Goal: Task Accomplishment & Management: Use online tool/utility

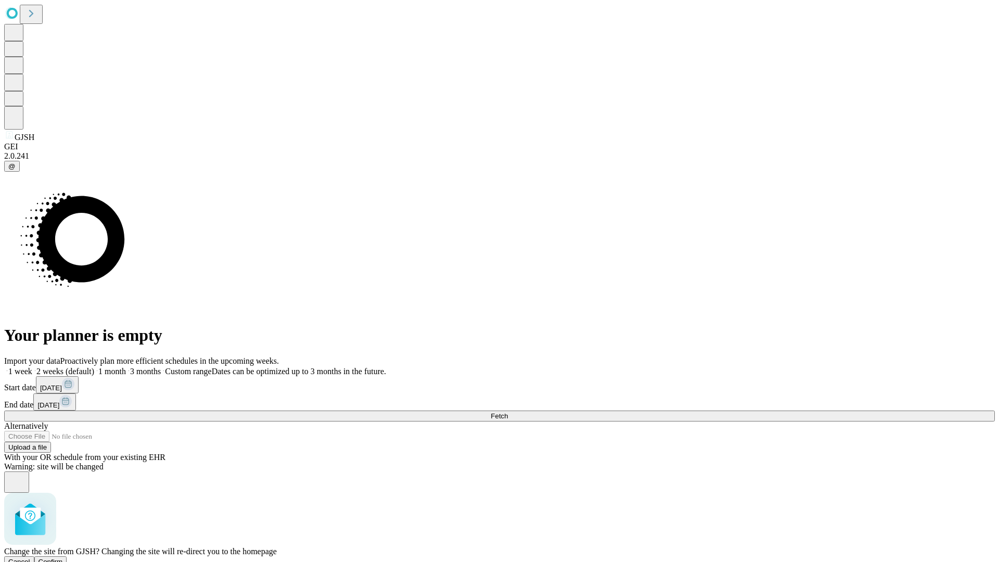
click at [63, 558] on span "Confirm" at bounding box center [51, 562] width 24 height 8
click at [94, 367] on label "2 weeks (default)" at bounding box center [63, 371] width 62 height 9
click at [508, 412] on span "Fetch" at bounding box center [499, 416] width 17 height 8
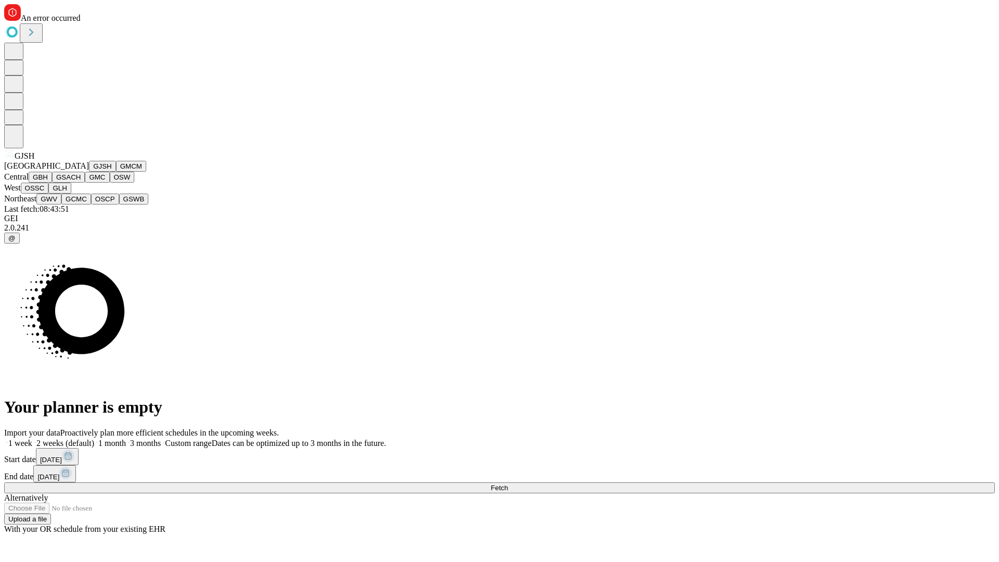
click at [116, 172] on button "GMCM" at bounding box center [131, 166] width 30 height 11
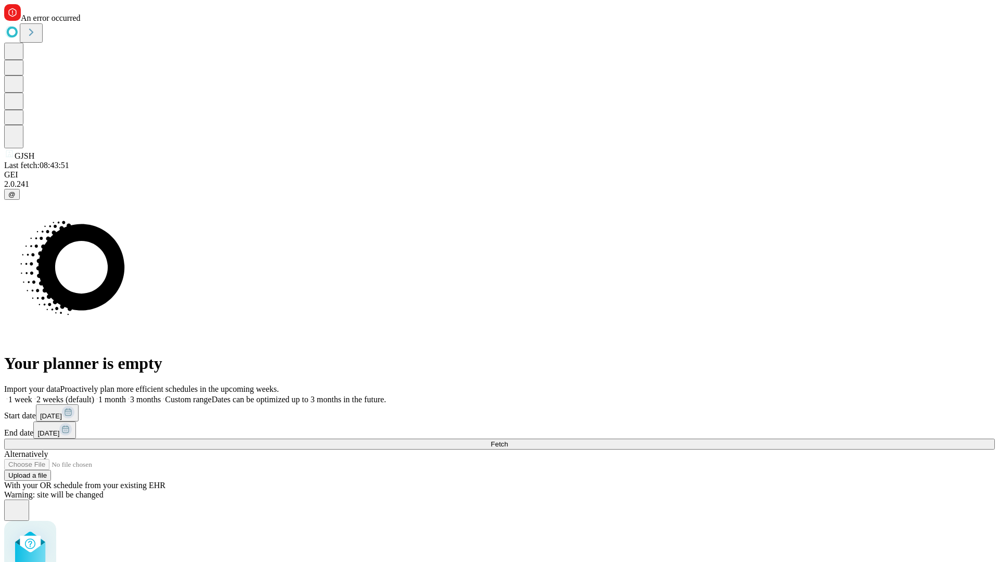
click at [94, 395] on label "2 weeks (default)" at bounding box center [63, 399] width 62 height 9
click at [508, 440] on span "Fetch" at bounding box center [499, 444] width 17 height 8
click at [94, 395] on label "2 weeks (default)" at bounding box center [63, 399] width 62 height 9
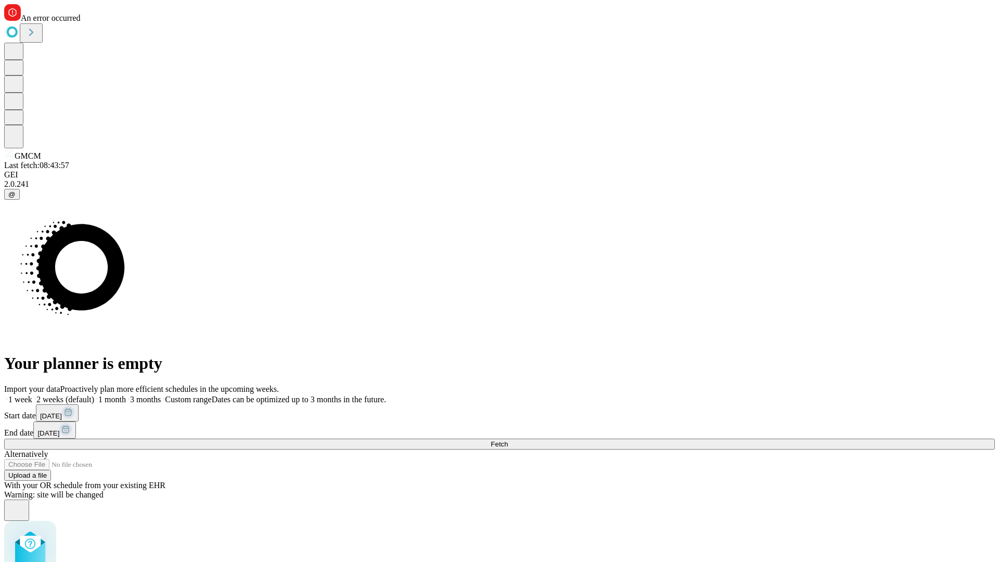
click at [508, 440] on span "Fetch" at bounding box center [499, 444] width 17 height 8
click at [94, 395] on label "2 weeks (default)" at bounding box center [63, 399] width 62 height 9
click at [508, 440] on span "Fetch" at bounding box center [499, 444] width 17 height 8
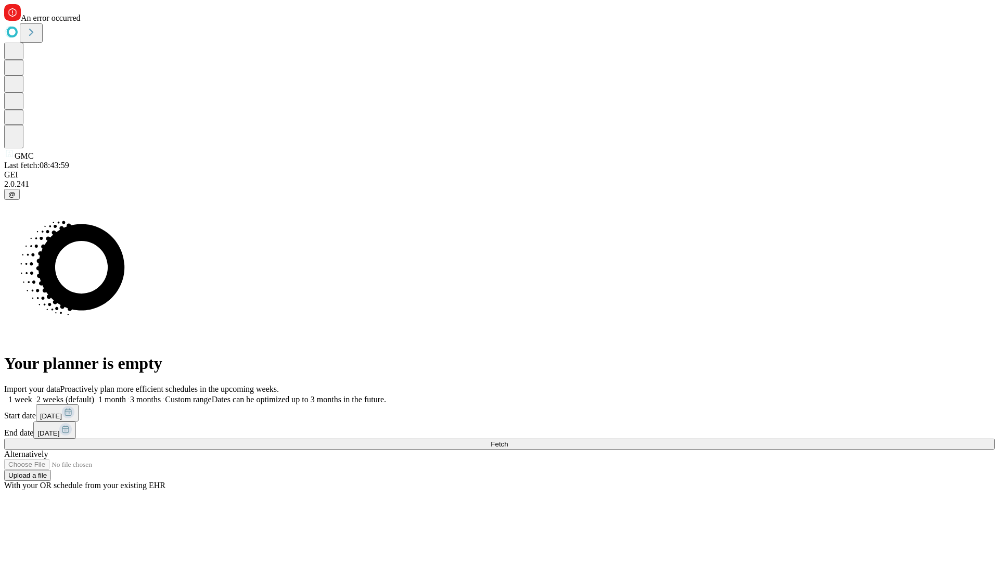
click at [94, 395] on label "2 weeks (default)" at bounding box center [63, 399] width 62 height 9
click at [508, 440] on span "Fetch" at bounding box center [499, 444] width 17 height 8
click at [94, 395] on label "2 weeks (default)" at bounding box center [63, 399] width 62 height 9
click at [508, 440] on span "Fetch" at bounding box center [499, 444] width 17 height 8
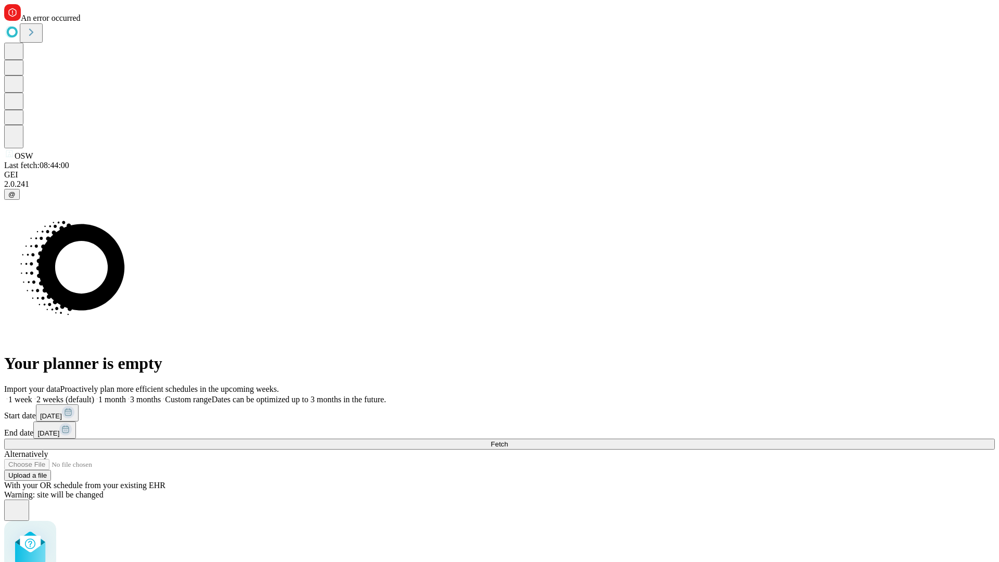
click at [94, 395] on label "2 weeks (default)" at bounding box center [63, 399] width 62 height 9
click at [508, 440] on span "Fetch" at bounding box center [499, 444] width 17 height 8
click at [94, 395] on label "2 weeks (default)" at bounding box center [63, 399] width 62 height 9
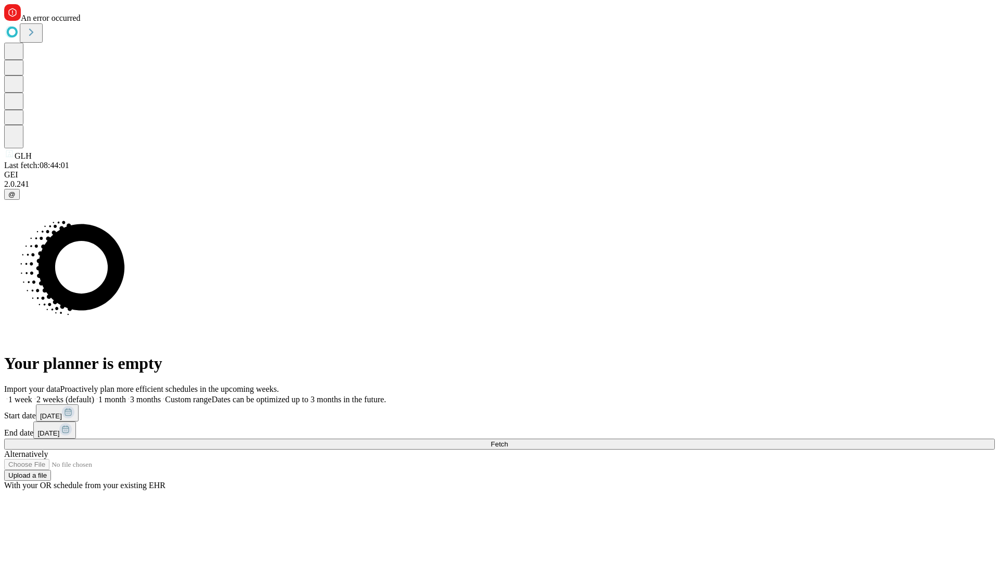
click at [508, 440] on span "Fetch" at bounding box center [499, 444] width 17 height 8
click at [94, 395] on label "2 weeks (default)" at bounding box center [63, 399] width 62 height 9
click at [508, 440] on span "Fetch" at bounding box center [499, 444] width 17 height 8
